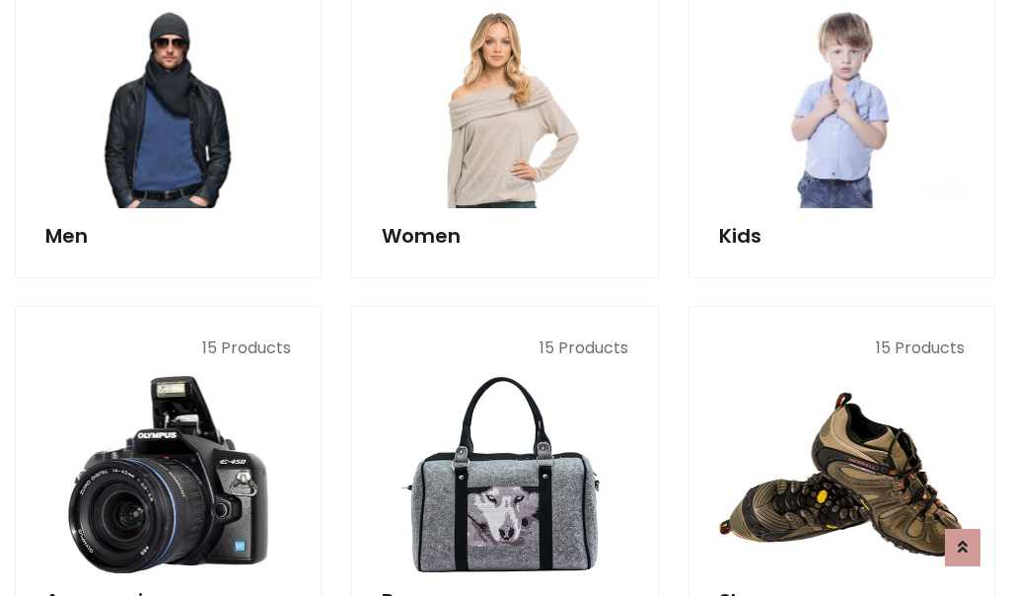
scroll to position [1431, 0]
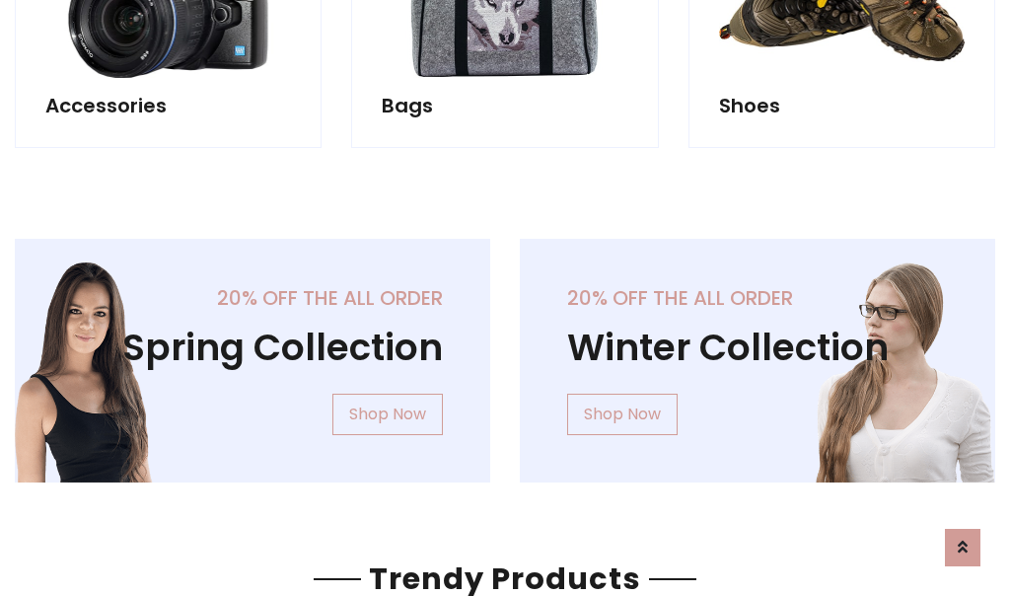
click at [505, 352] on div "20% off the all order Winter Collection Shop Now" at bounding box center [757, 376] width 505 height 275
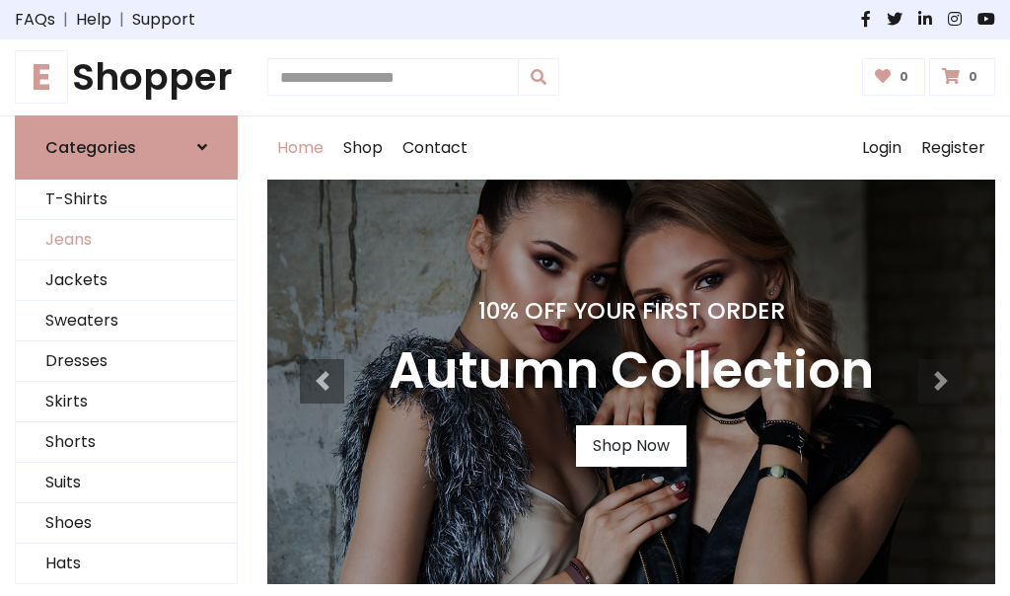
click at [126, 240] on link "Jeans" at bounding box center [126, 240] width 221 height 40
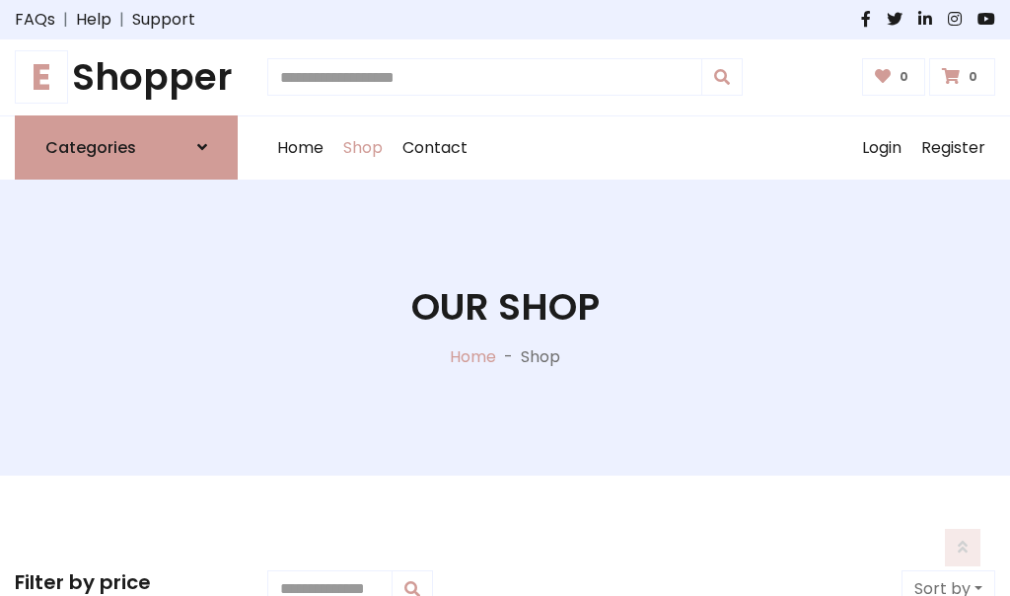
scroll to position [622, 0]
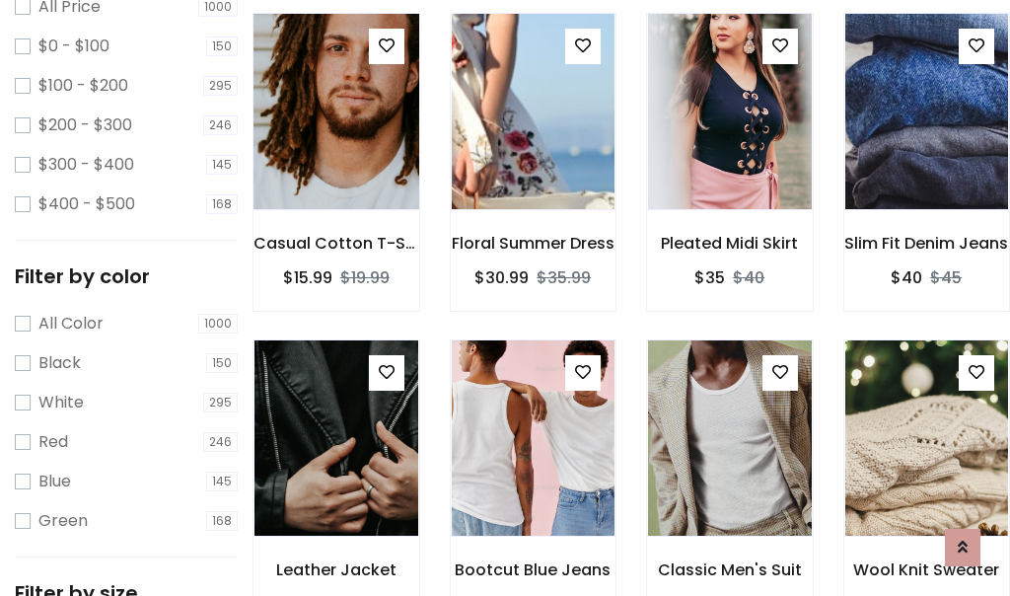
click at [335, 154] on img at bounding box center [336, 111] width 196 height 473
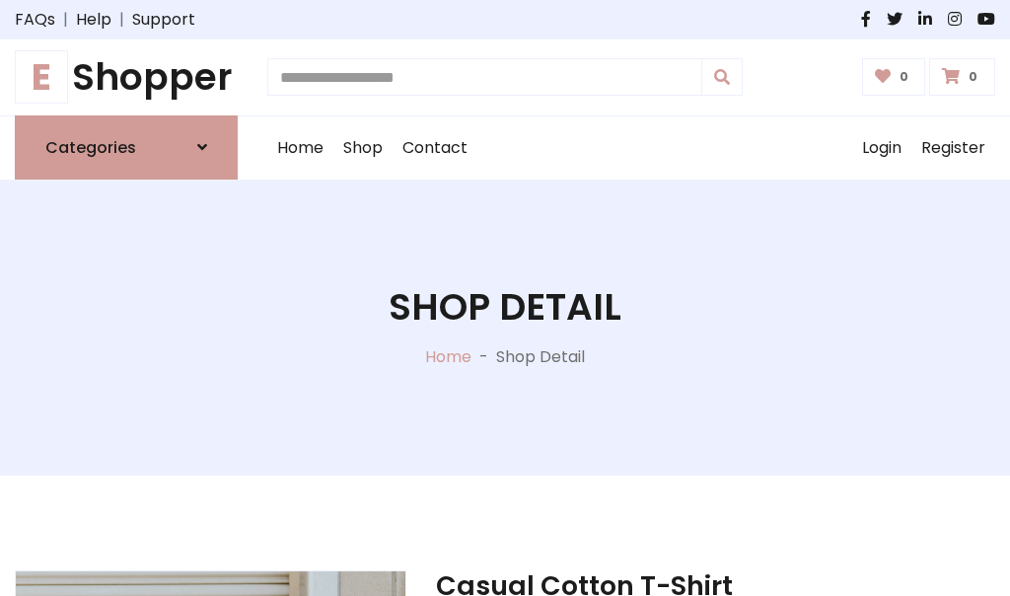
scroll to position [212, 0]
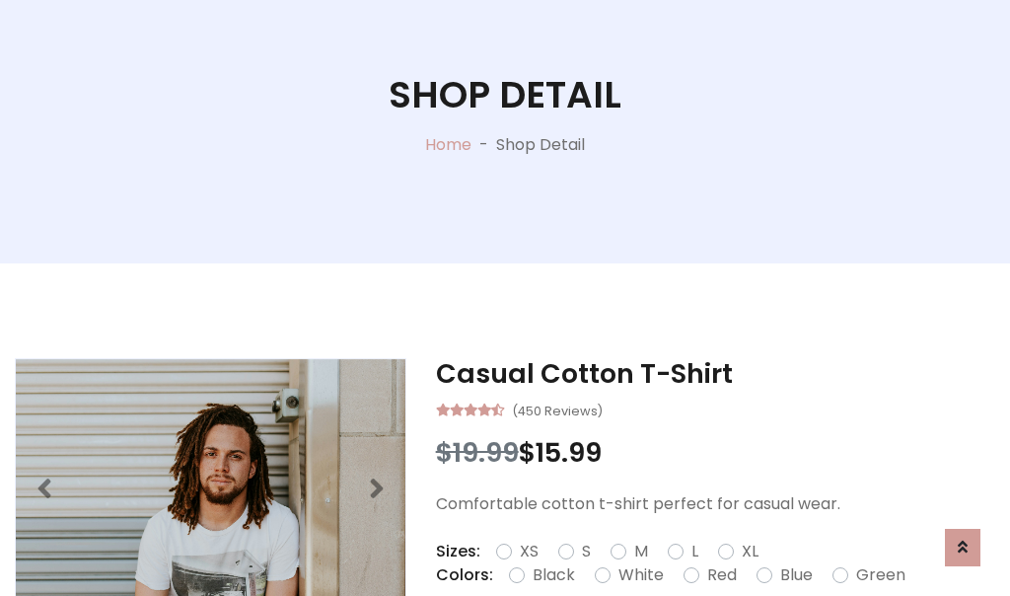
click at [719, 575] on label "Red" at bounding box center [722, 575] width 30 height 24
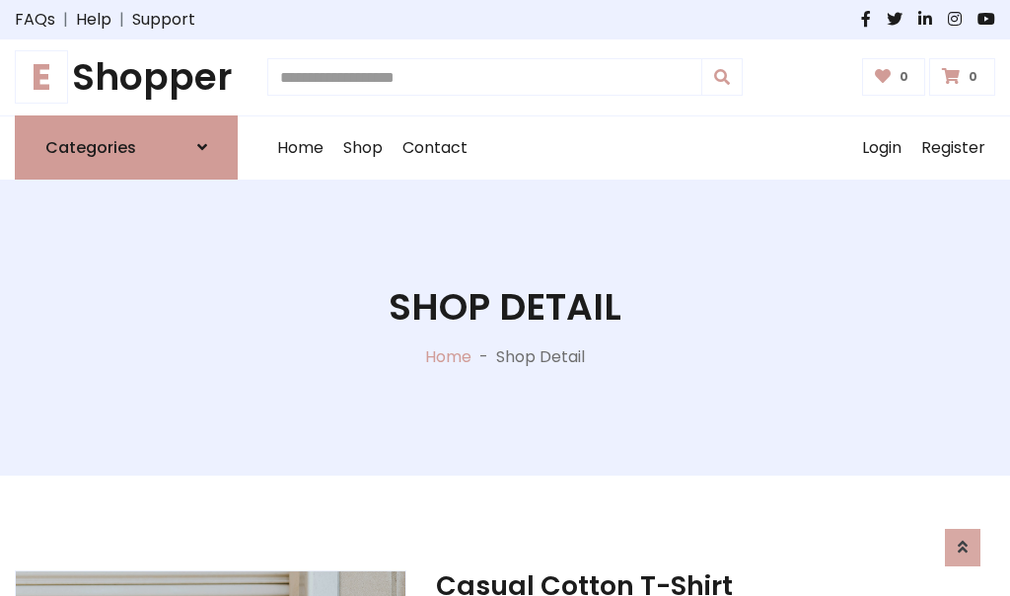
scroll to position [212, 0]
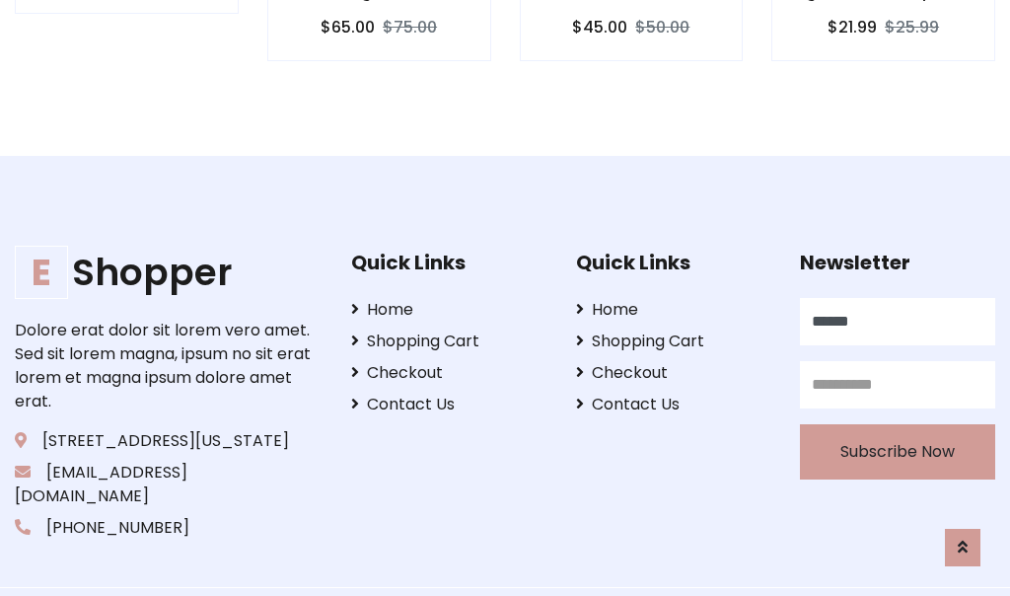
type input "******"
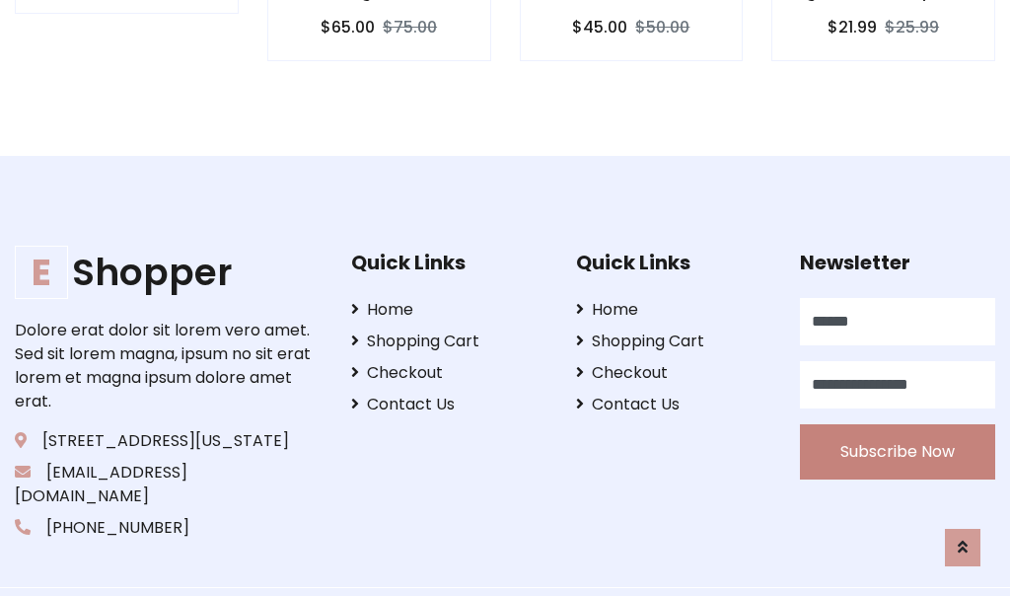
type input "**********"
click at [897, 427] on button "Subscribe Now" at bounding box center [897, 451] width 195 height 55
